Goal: Transaction & Acquisition: Purchase product/service

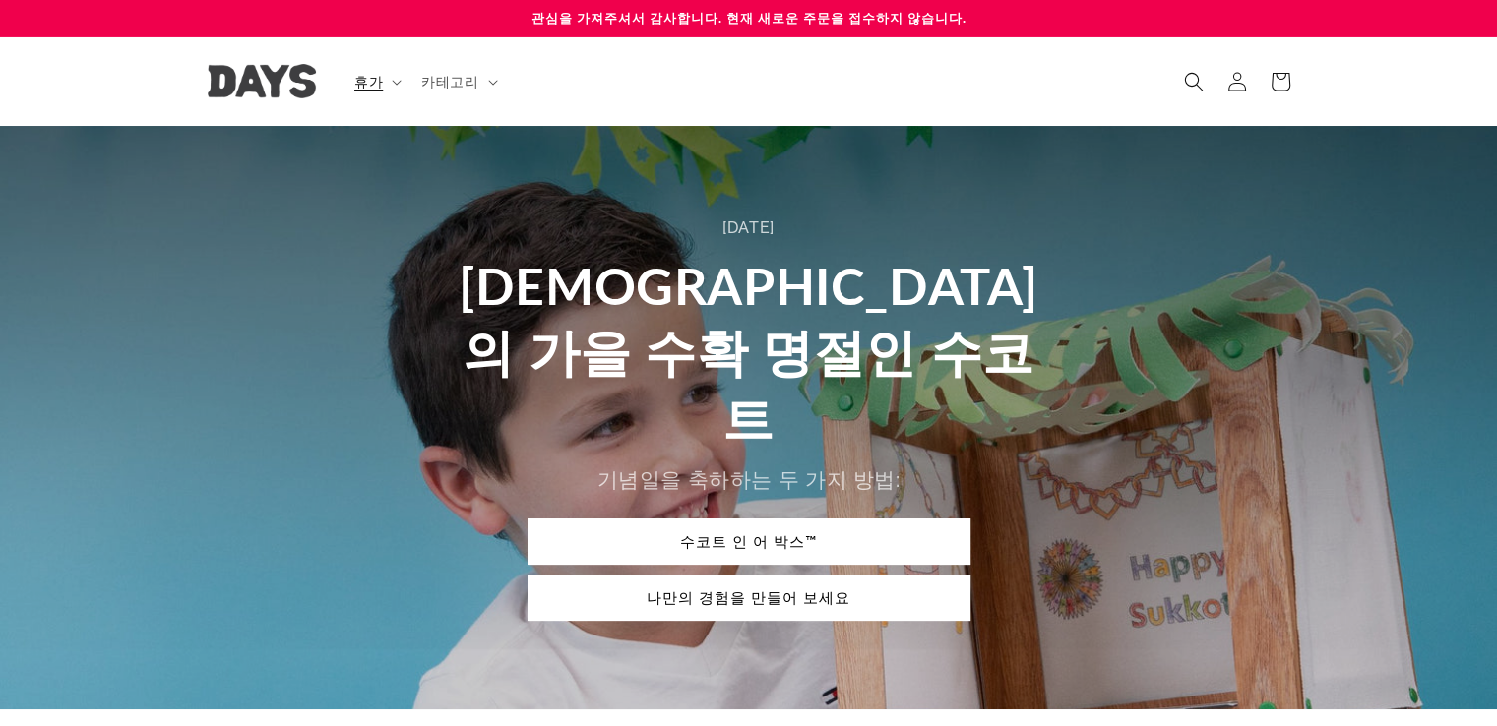
click at [1131, 265] on div "[DATE] [DEMOGRAPHIC_DATA]의 가을 수확 명절인 수코트 기념일을 축하하는 두 가지 방법: 수코트 인 어 박스™ 나만의 경험을…" at bounding box center [748, 418] width 1181 height 584
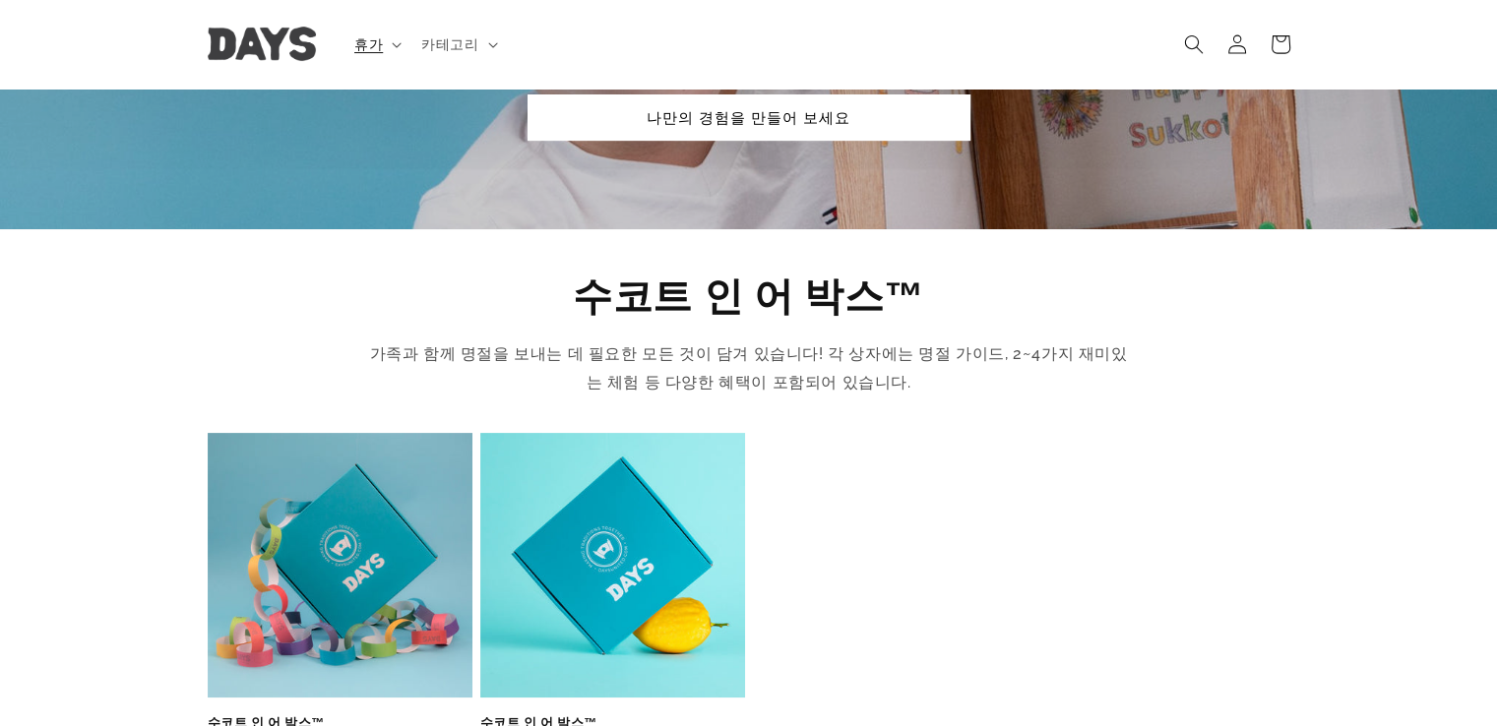
scroll to position [295, 0]
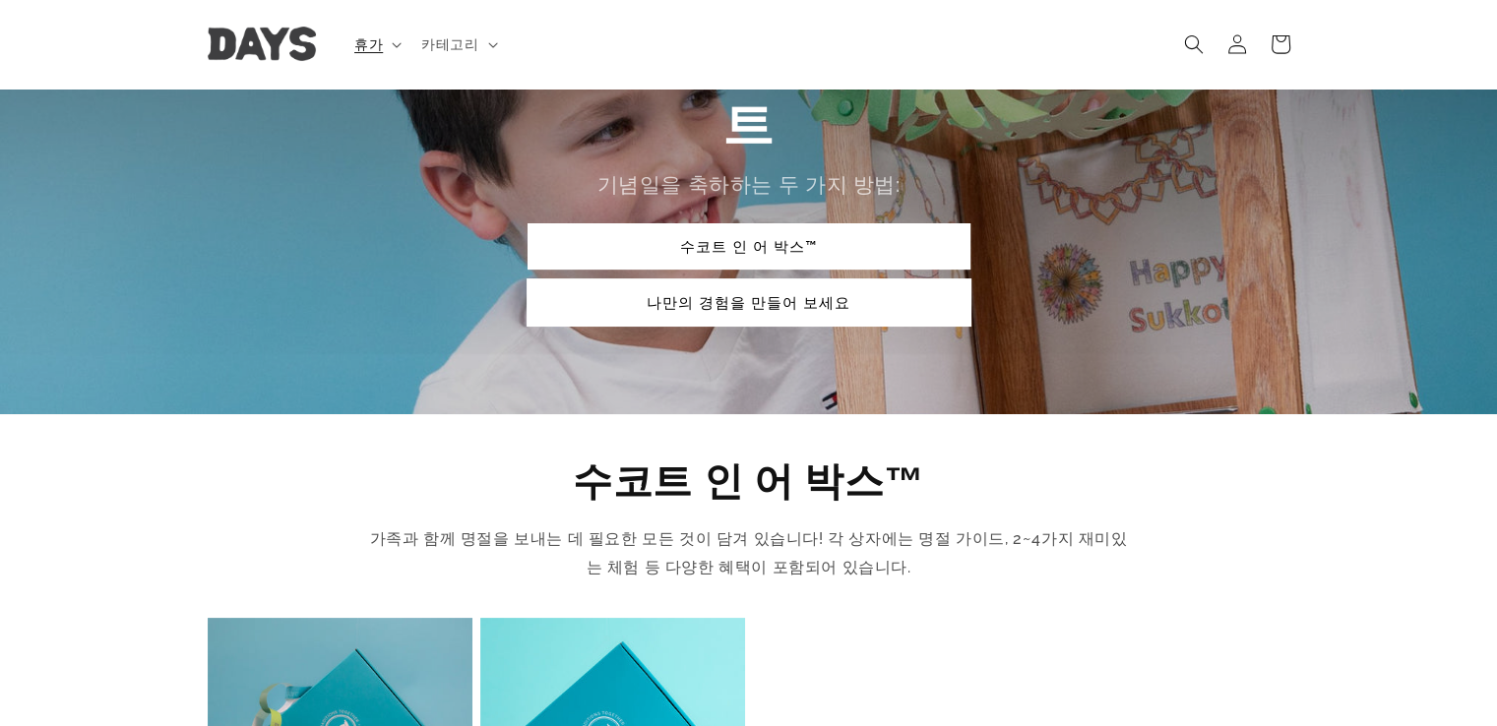
click at [874, 279] on link "나만의 경험을 만들어 보세요" at bounding box center [748, 302] width 443 height 46
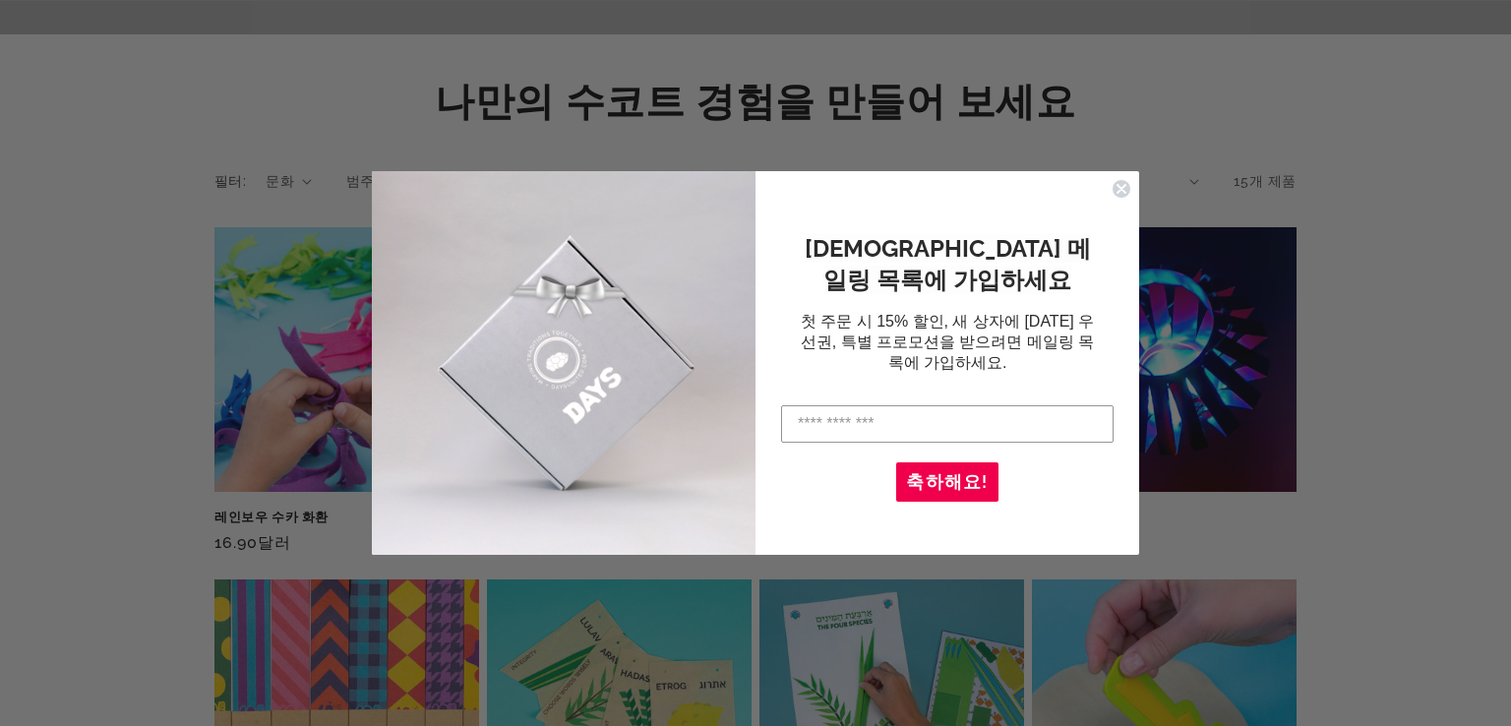
click at [968, 485] on font "축하해요!" at bounding box center [947, 481] width 82 height 21
click at [1122, 189] on icon "대화 상자 닫기" at bounding box center [1122, 189] width 8 height 8
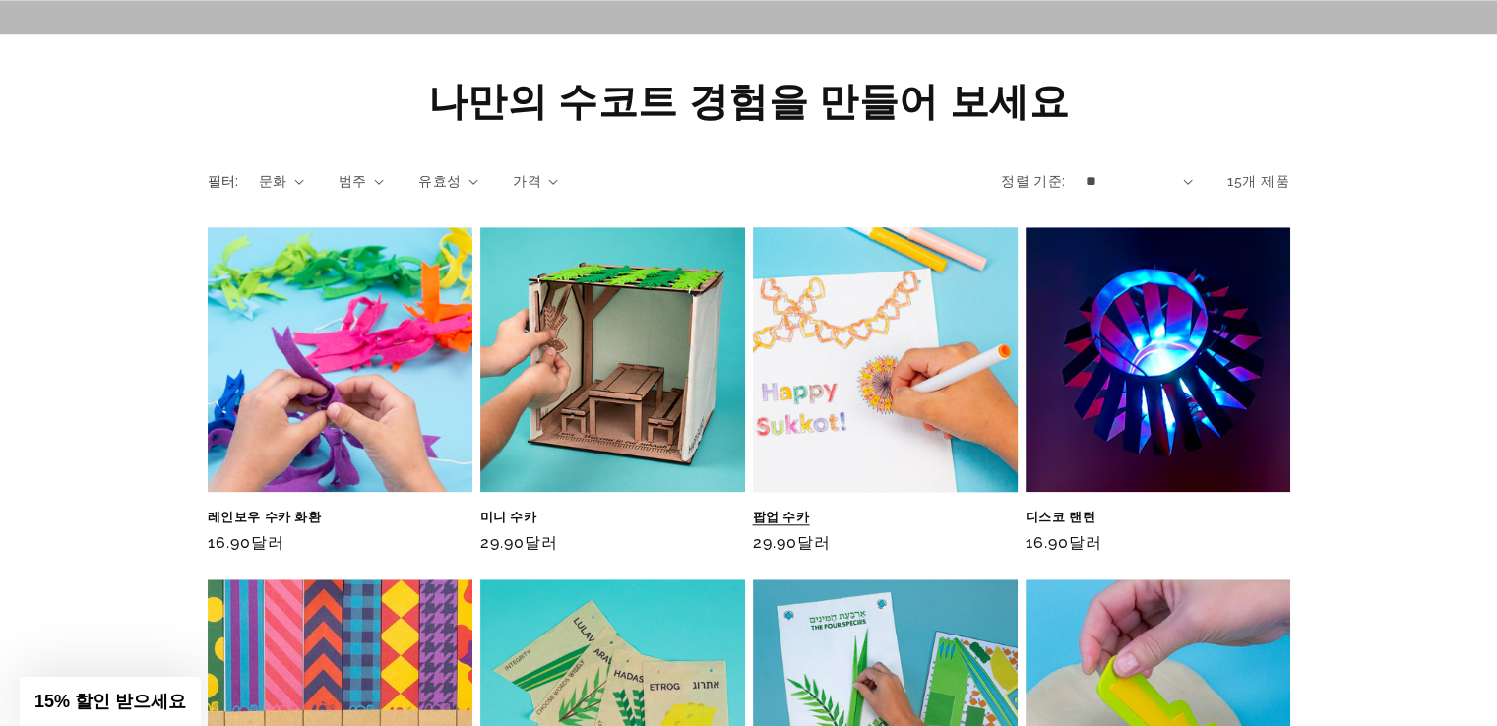
click at [954, 509] on link "팝업 수카" at bounding box center [885, 517] width 265 height 17
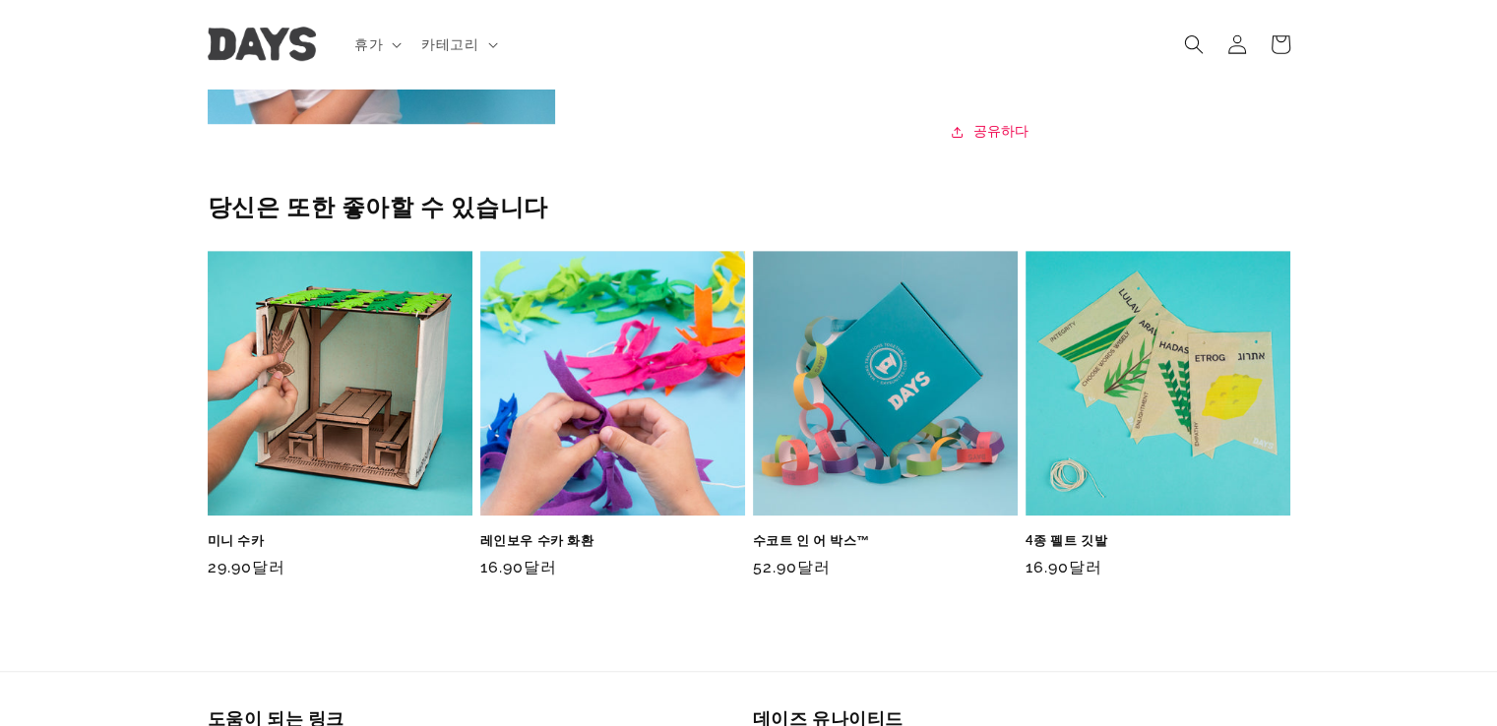
scroll to position [1378, 0]
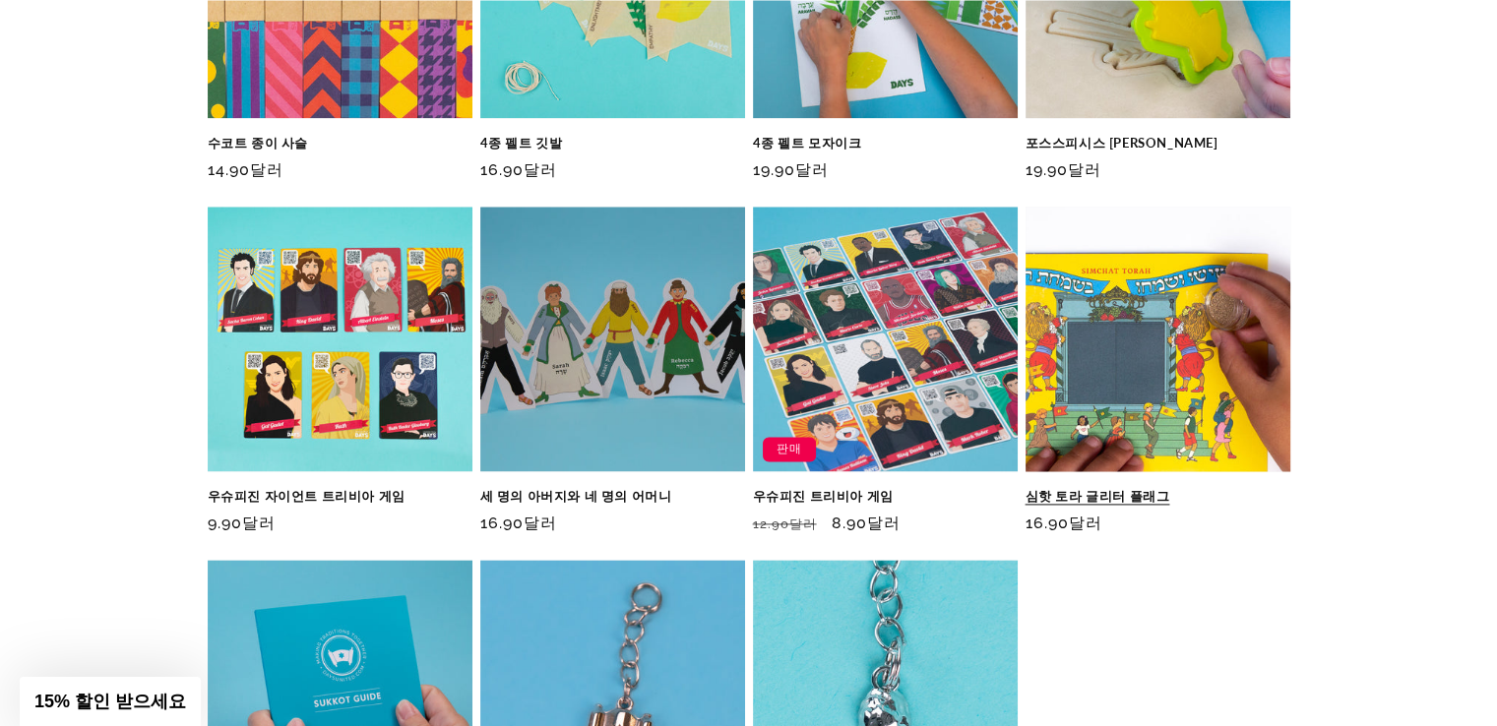
scroll to position [2795, 0]
